Goal: Information Seeking & Learning: Find specific fact

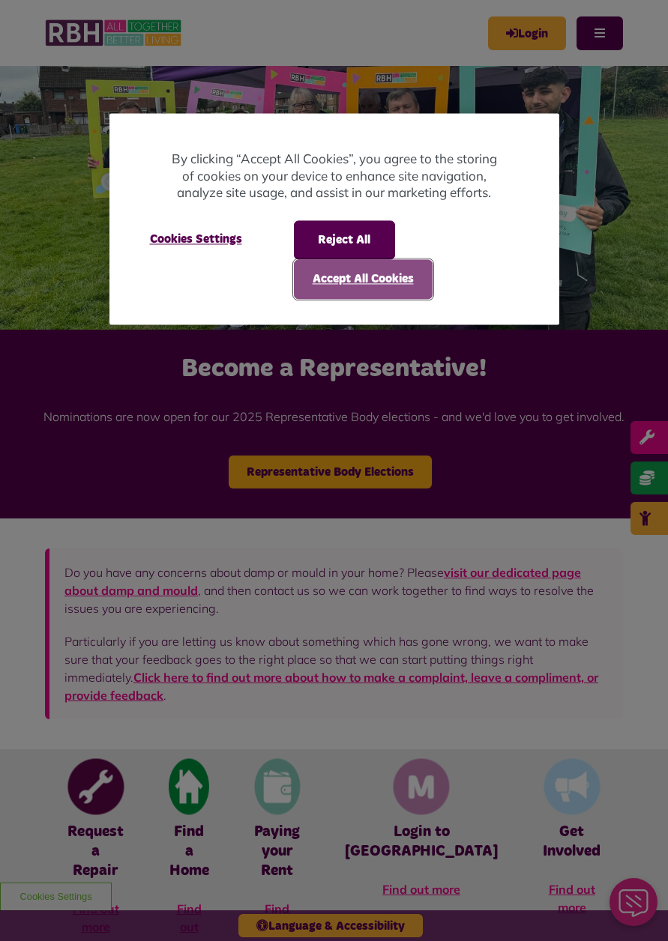
click at [397, 280] on button "Accept All Cookies" at bounding box center [363, 279] width 139 height 39
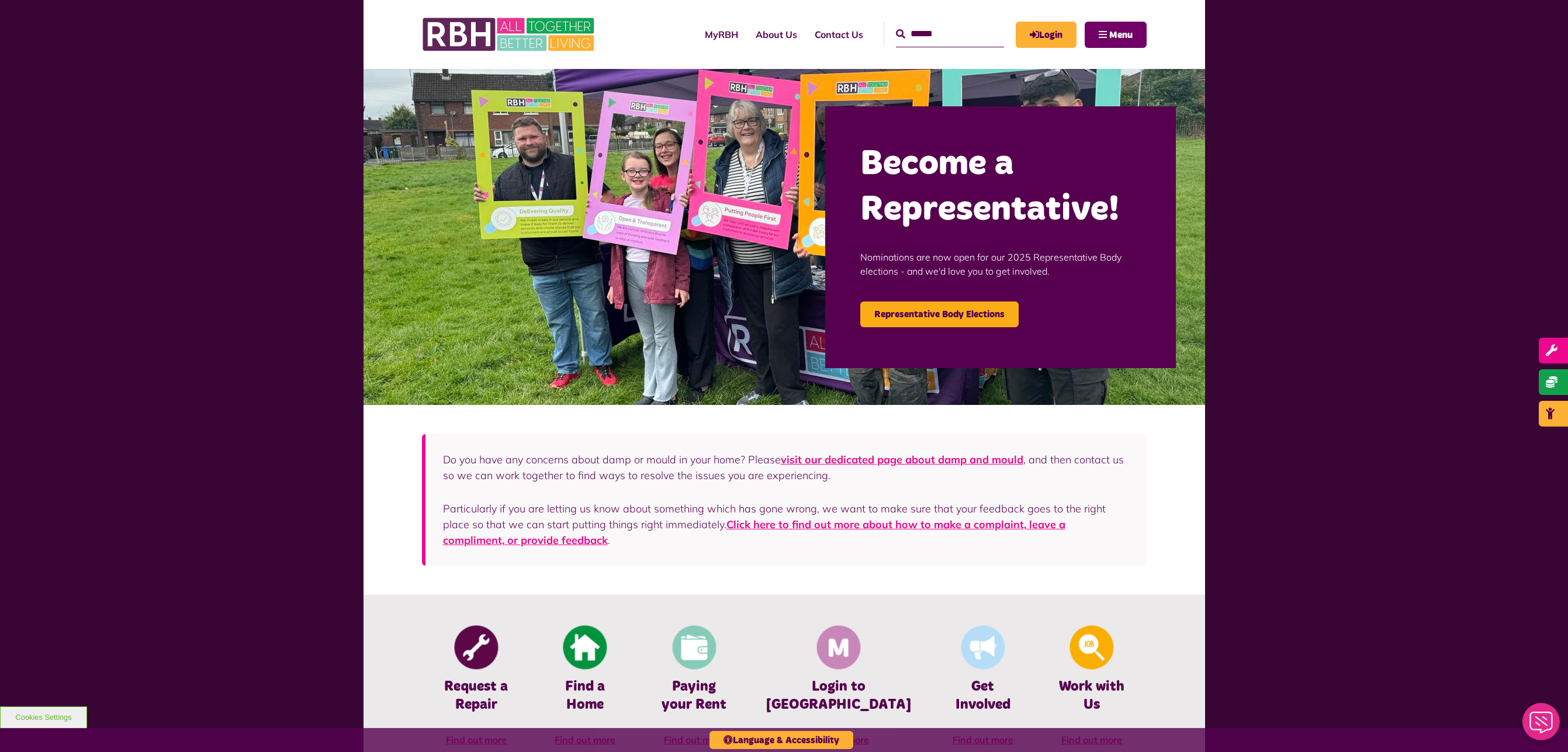
click at [520, 35] on span "Menu" at bounding box center [1121, 35] width 23 height 9
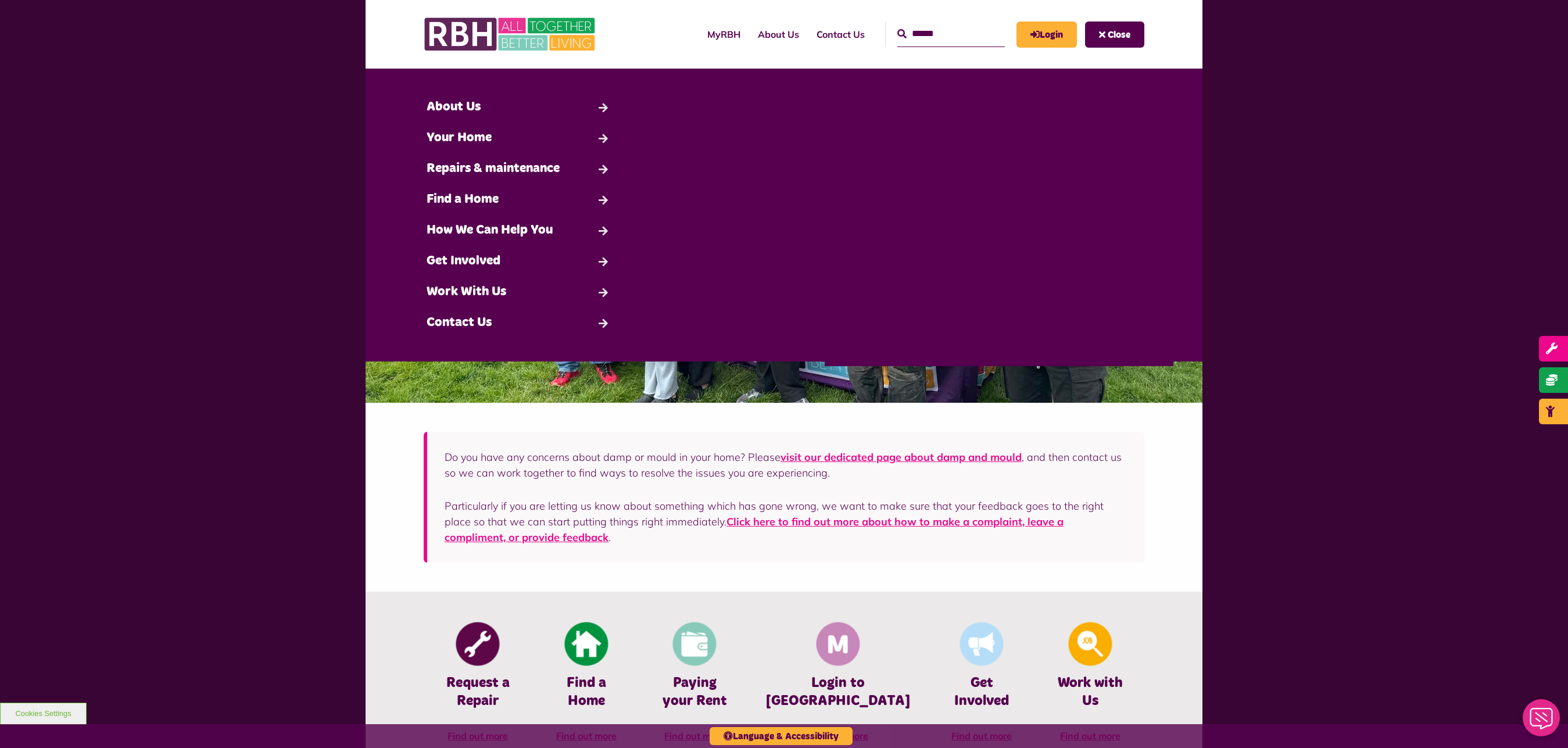
click at [517, 36] on input "Search" at bounding box center [951, 34] width 108 height 25
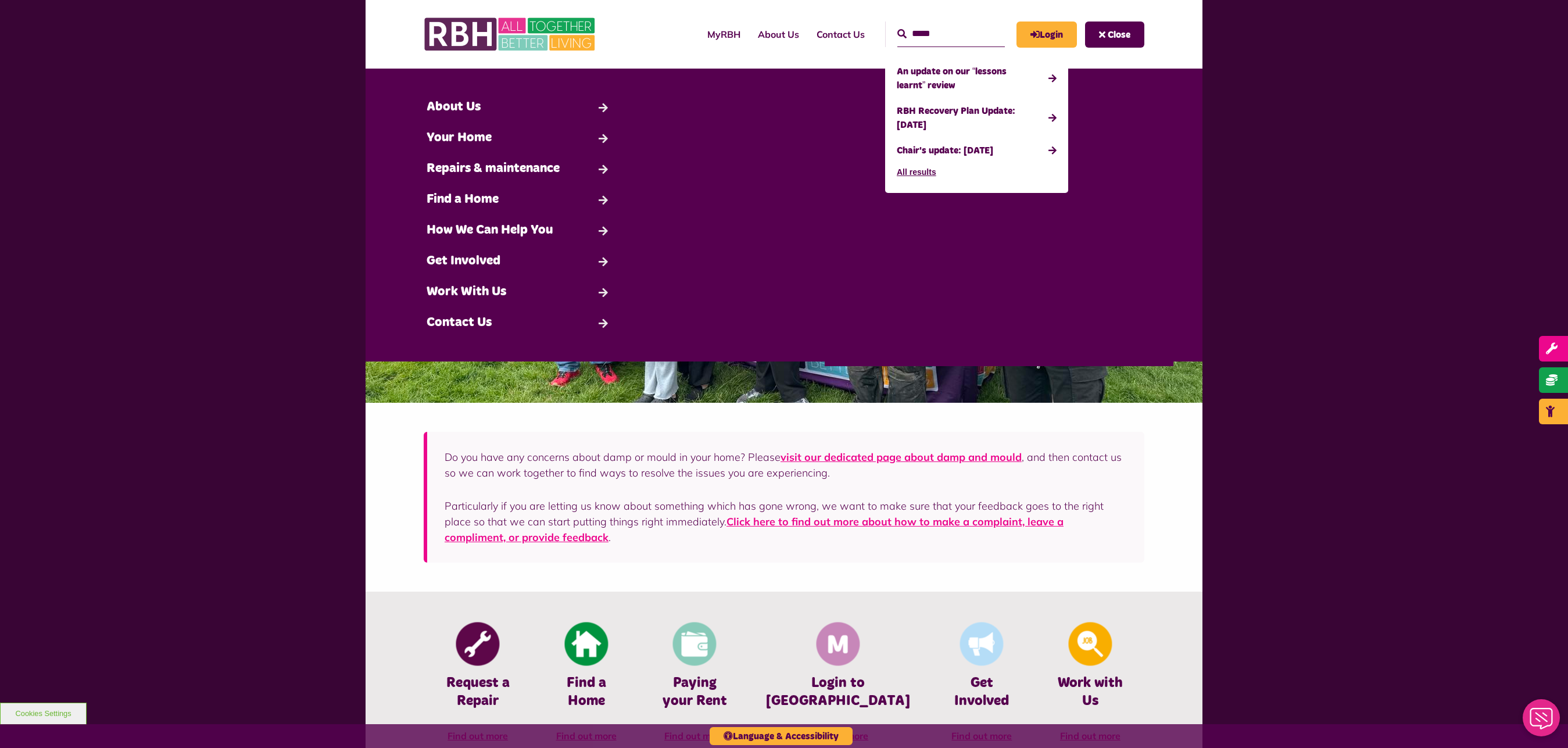
type input "*****"
click at [517, 27] on button "Search" at bounding box center [902, 34] width 9 height 14
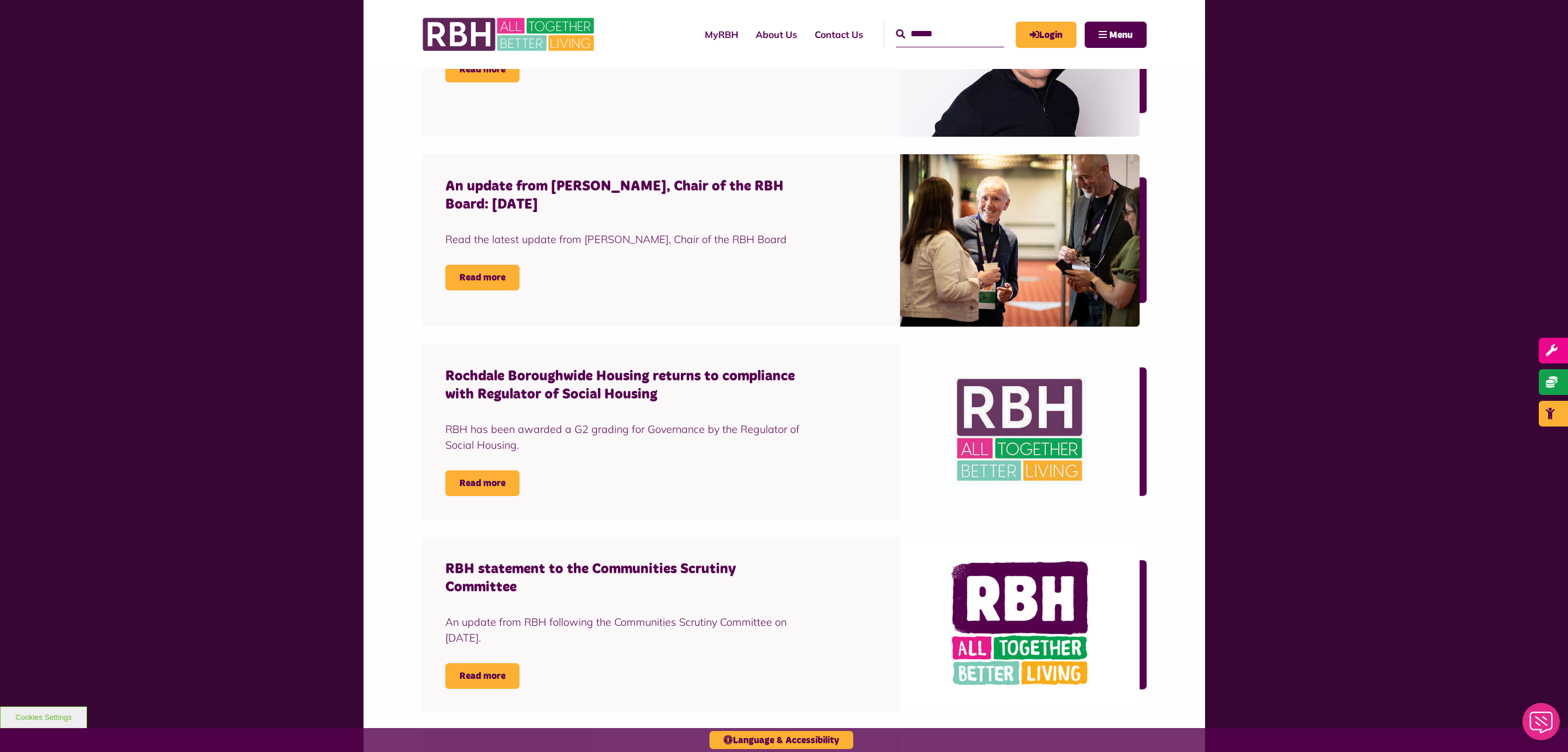
scroll to position [899, 0]
